Goal: Complete application form

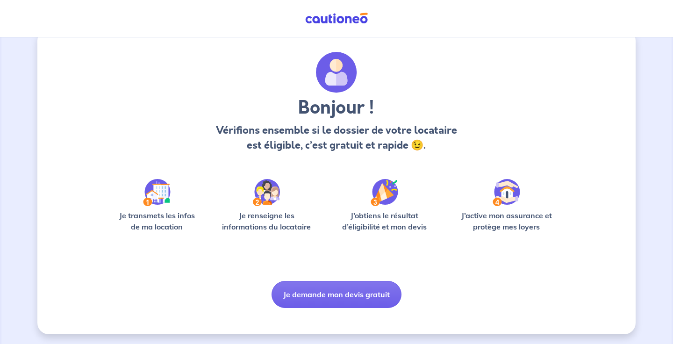
scroll to position [21, 0]
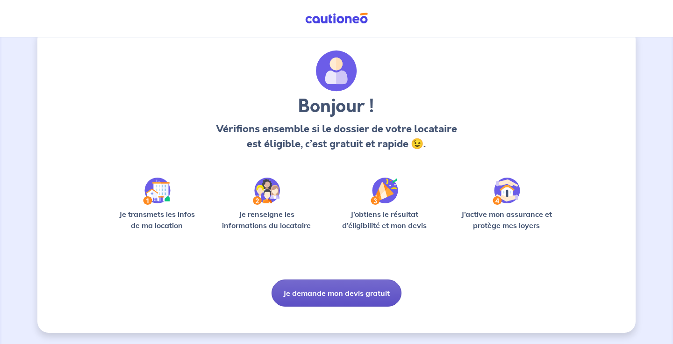
click at [319, 298] on button "Je demande mon devis gratuit" at bounding box center [336, 292] width 130 height 27
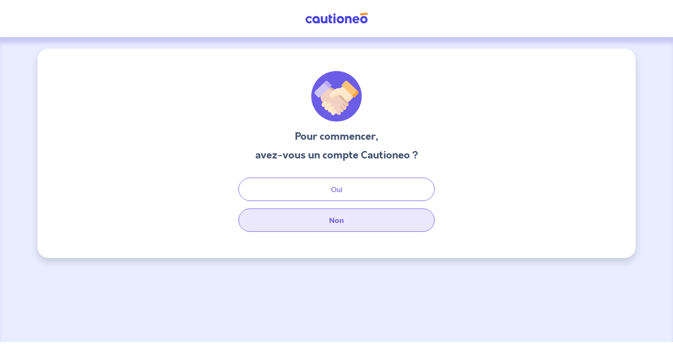
click at [317, 222] on button "Non" at bounding box center [336, 219] width 196 height 23
